Goal: Find specific page/section: Find specific page/section

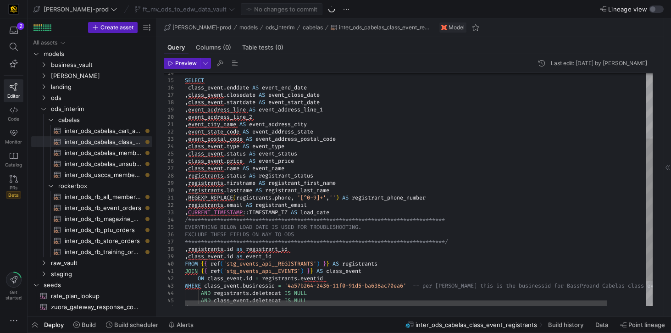
scroll to position [6, 283]
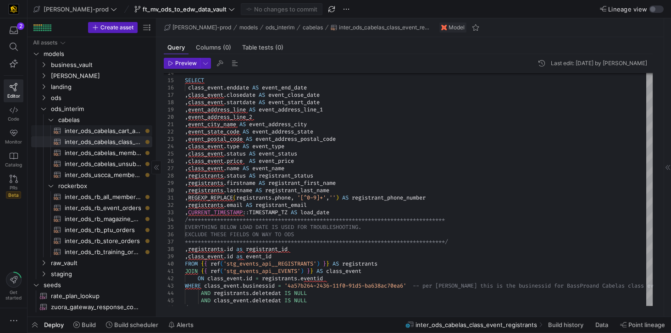
click at [107, 128] on span "inter_ods_cabelas_cart_abandons​​​​​​​​​​" at bounding box center [103, 131] width 77 height 11
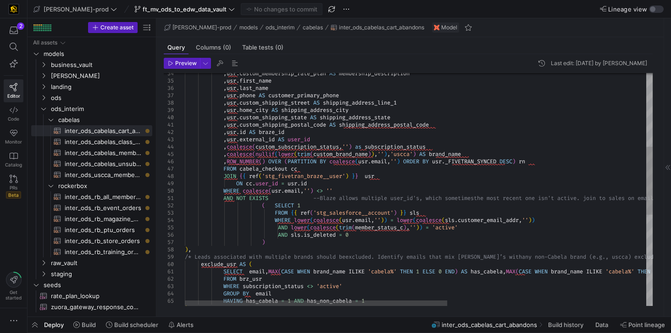
click at [330, 199] on div ", usr . custom_membership_rate_plan AS membership_description , usr . first_nam…" at bounding box center [596, 219] width 822 height 798
click at [408, 192] on div ", usr . custom_membership_rate_plan AS membership_description , usr . first_nam…" at bounding box center [596, 219] width 822 height 798
click at [477, 219] on div ", usr . custom_membership_rate_plan AS membership_description , usr . first_nam…" at bounding box center [596, 219] width 822 height 798
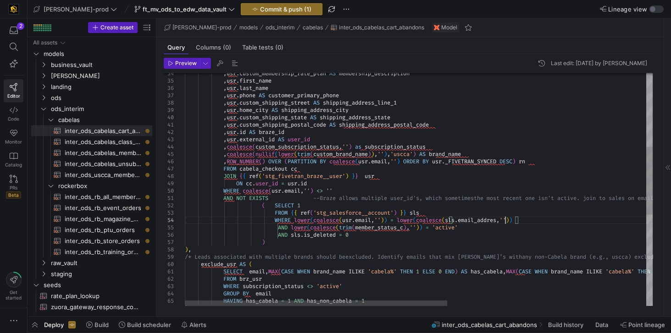
scroll to position [22, 323]
click at [438, 223] on div ", usr . custom_membership_rate_plan AS membership_description , usr . first_nam…" at bounding box center [596, 219] width 822 height 798
click at [402, 226] on div ", usr . custom_membership_rate_plan AS membership_description , usr . first_nam…" at bounding box center [596, 219] width 822 height 798
click at [398, 205] on div ", usr . custom_membership_rate_plan AS membership_description , usr . first_nam…" at bounding box center [596, 219] width 822 height 798
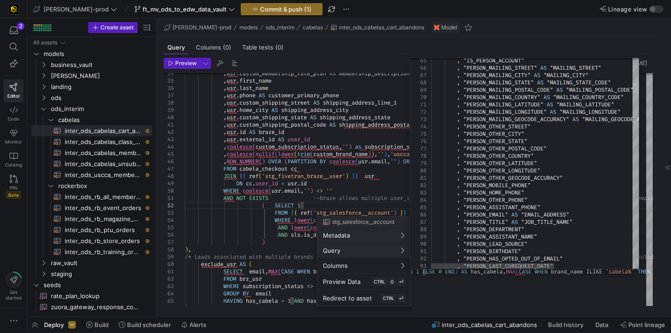
click at [639, 85] on div at bounding box center [635, 88] width 6 height 11
click at [377, 129] on div at bounding box center [335, 166] width 671 height 333
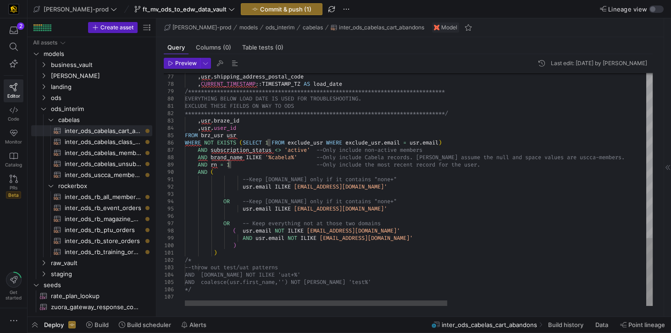
scroll to position [22, 118]
drag, startPoint x: 195, startPoint y: 281, endPoint x: 374, endPoint y: 280, distance: 178.9
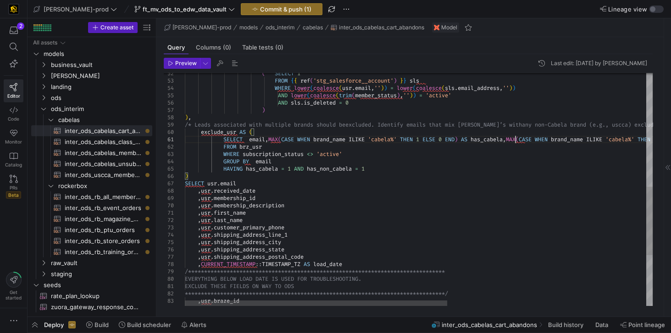
click at [516, 138] on div "**********" at bounding box center [596, 83] width 822 height 791
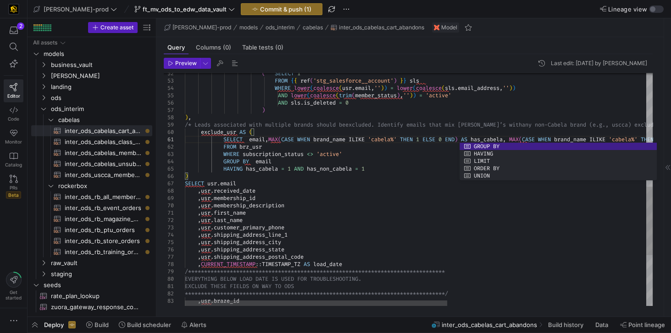
click at [441, 151] on div "**********" at bounding box center [596, 83] width 822 height 791
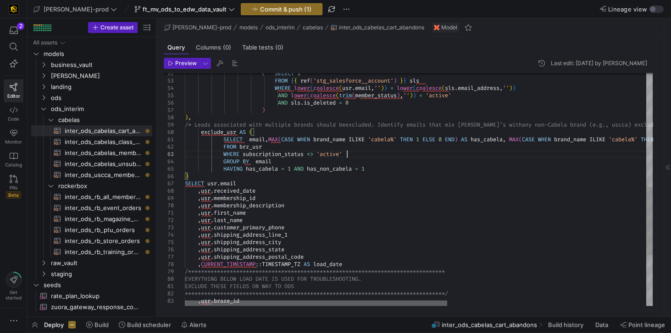
click at [340, 300] on div at bounding box center [316, 303] width 262 height 6
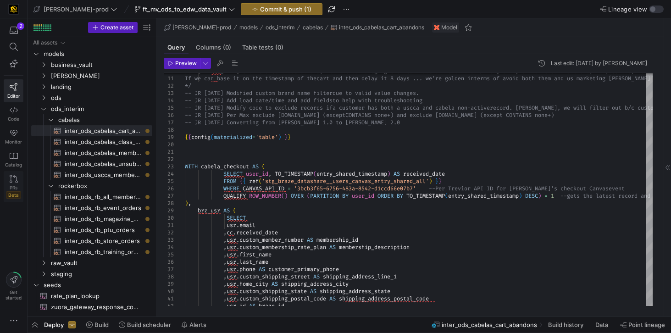
type textarea "SELECT email,MAX(CASE WHEN brand_name [PERSON_NAME] 'cabela%' THEN 1 ELSE 0 END…"
